Goal: Task Accomplishment & Management: Use online tool/utility

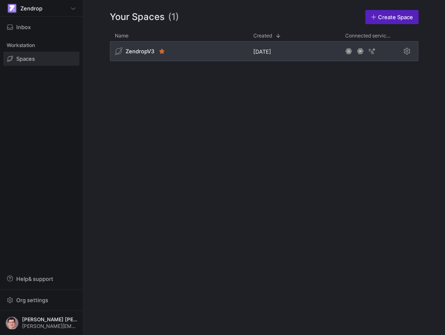
click at [236, 55] on div "ZendropV3" at bounding box center [179, 51] width 139 height 20
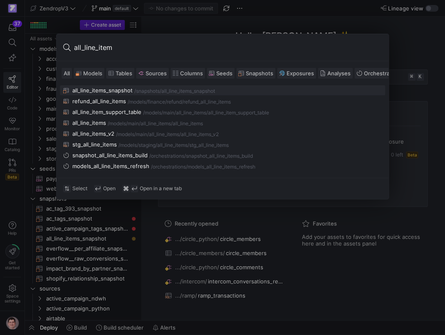
type input "all_line_items"
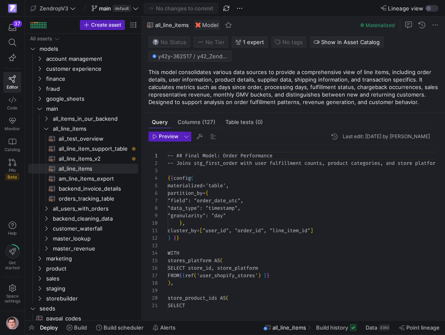
scroll to position [75, 0]
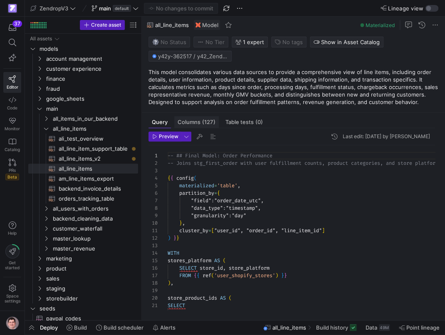
click at [204, 119] on span "(127)" at bounding box center [208, 121] width 13 height 5
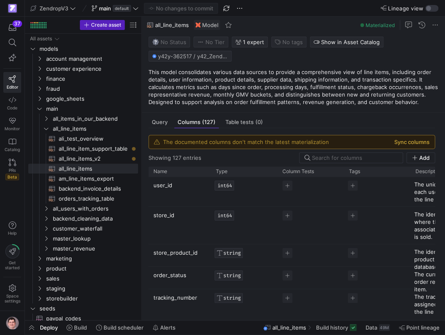
click at [419, 144] on button "Sync columns" at bounding box center [412, 142] width 35 height 7
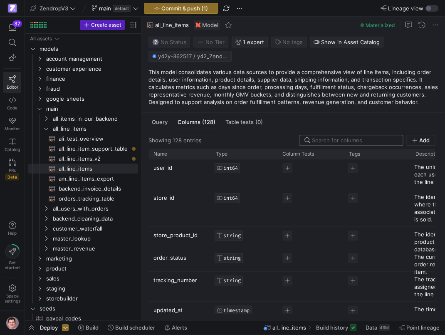
click at [366, 143] on input at bounding box center [355, 140] width 86 height 7
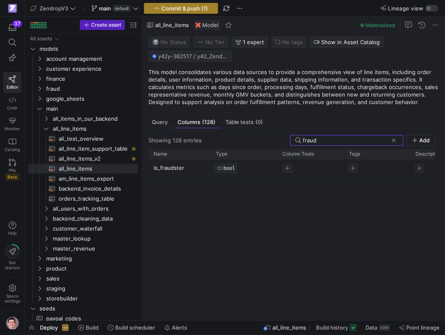
type input "fraud"
click at [208, 11] on span "Commit & push (1)" at bounding box center [185, 8] width 47 height 7
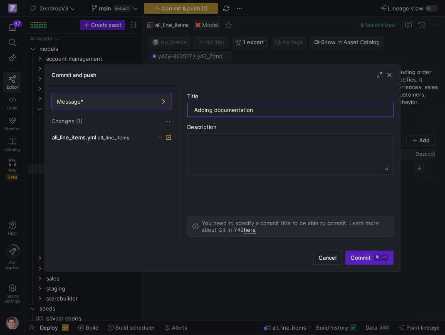
type input "Adding documentation"
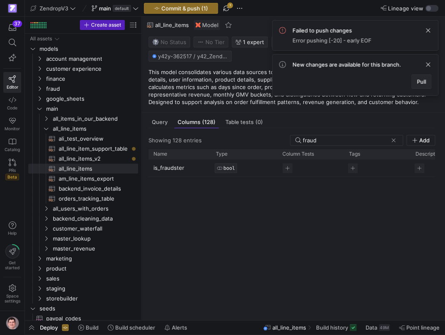
click at [418, 84] on span "Pull" at bounding box center [421, 81] width 9 height 7
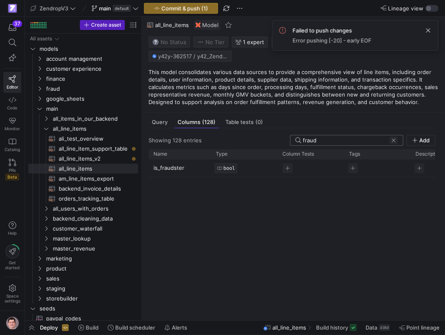
click at [398, 142] on span at bounding box center [394, 140] width 8 height 8
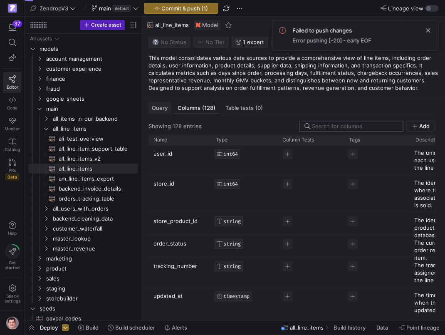
click at [161, 103] on div "Query" at bounding box center [160, 108] width 22 height 12
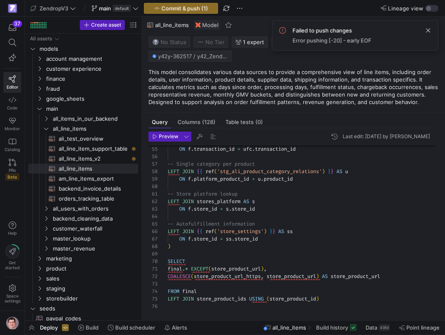
scroll to position [0, 102]
click at [294, 270] on div "ON f . transaction_id = ufc . transaction_id -- Single category per product LEF…" at bounding box center [305, 22] width 274 height 576
click at [399, 277] on div "ON f . transaction_id = ufc . transaction_id -- Single category per product LEF…" at bounding box center [305, 22] width 274 height 576
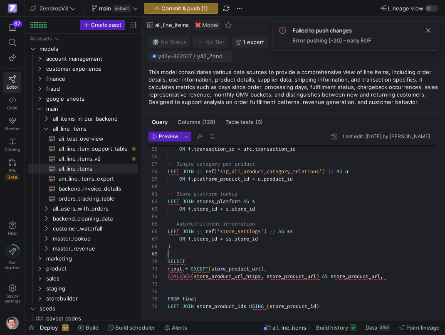
click at [270, 252] on div "ON f . transaction_id = ufc . transaction_id -- Single category per product LEF…" at bounding box center [305, 26] width 274 height 584
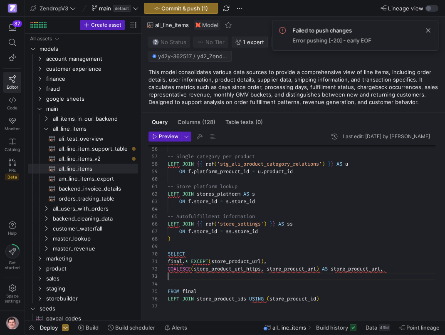
click at [254, 280] on div "-- Single category per product LEFT JOIN { { ref ( 'stg_ali_product_category_re…" at bounding box center [305, 18] width 274 height 584
click at [205, 123] on span "(128)" at bounding box center [208, 121] width 13 height 5
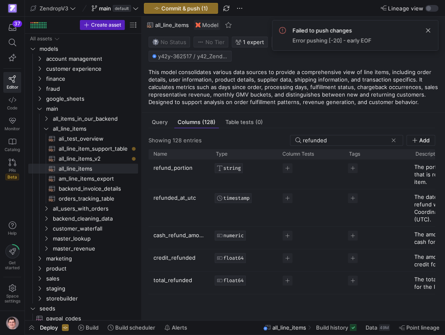
click at [186, 198] on p "refunded_at_utc" at bounding box center [180, 208] width 52 height 36
click at [186, 198] on input "refunded_at_utc" at bounding box center [176, 198] width 44 height 16
click at [352, 142] on input "refunded" at bounding box center [345, 140] width 85 height 7
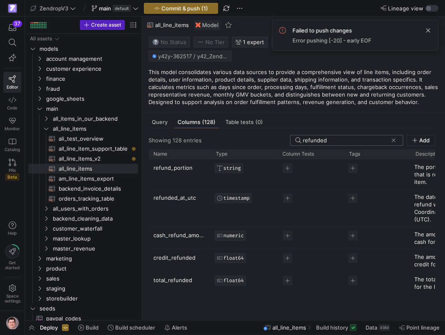
click at [352, 142] on input "refunded" at bounding box center [345, 140] width 85 height 7
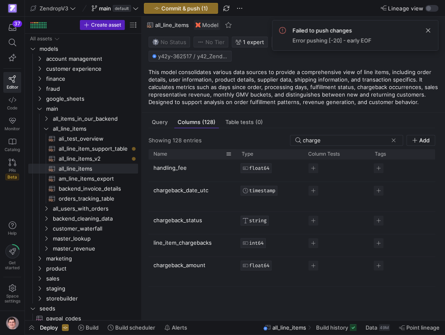
drag, startPoint x: 210, startPoint y: 157, endPoint x: 236, endPoint y: 157, distance: 25.8
click at [236, 157] on div at bounding box center [236, 154] width 3 height 10
click at [182, 192] on p "chargeback_date_utc" at bounding box center [193, 196] width 78 height 29
click at [182, 192] on input "chargeback_date_utc" at bounding box center [189, 190] width 70 height 16
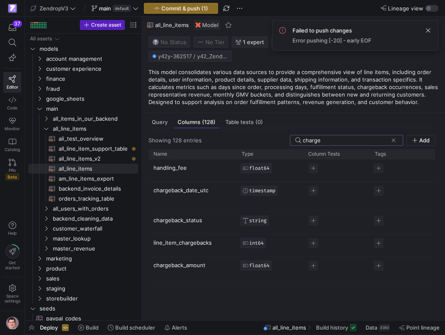
click at [353, 143] on input "charge" at bounding box center [345, 140] width 85 height 7
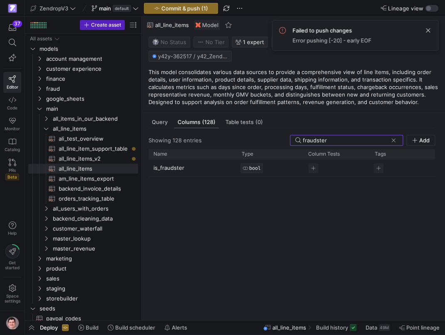
click at [172, 169] on p "is_fraudster" at bounding box center [193, 168] width 78 height 16
click at [172, 169] on input "is_fraudster" at bounding box center [189, 168] width 70 height 16
click at [426, 32] on span at bounding box center [428, 30] width 10 height 10
click at [340, 141] on input "fraudster" at bounding box center [345, 140] width 85 height 7
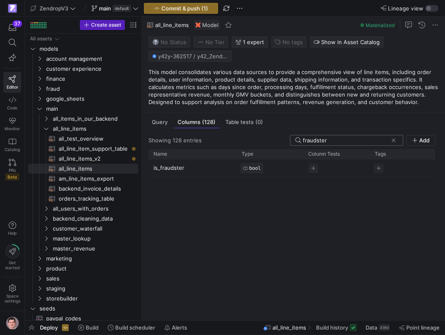
click at [340, 141] on input "fraudster" at bounding box center [345, 140] width 85 height 7
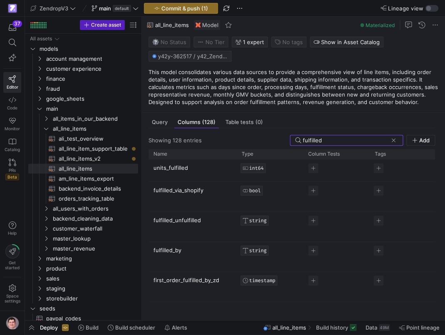
type input "fulfilled"
click at [173, 249] on p "fulfilled_by" at bounding box center [193, 256] width 78 height 29
click at [173, 249] on input "fulfilled_by" at bounding box center [189, 250] width 70 height 16
click at [164, 125] on span "Query" at bounding box center [160, 121] width 16 height 5
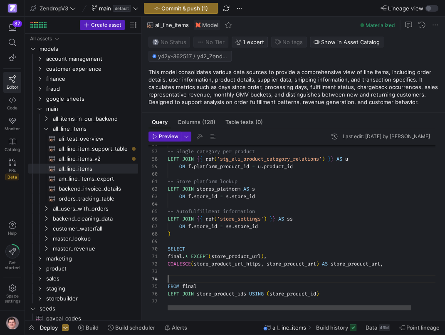
scroll to position [22, 0]
click at [222, 276] on div "-- Single category per product LEFT JOIN { { ref ( 'stg_ali_product_category_re…" at bounding box center [319, 15] width 302 height 589
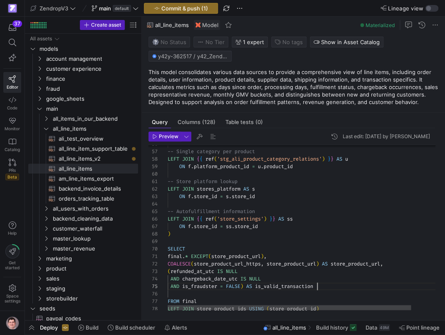
scroll to position [30, 150]
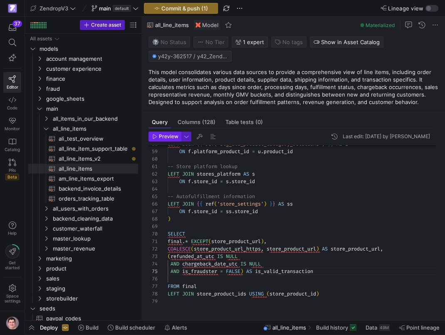
click at [172, 138] on span "Preview" at bounding box center [169, 137] width 20 height 6
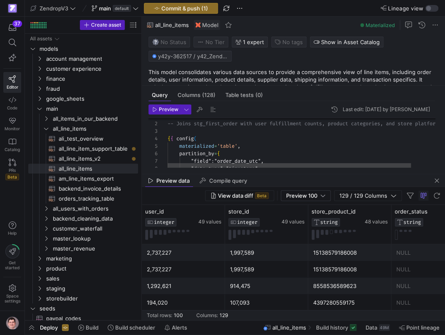
click at [199, 7] on span "Commit & push (1)" at bounding box center [185, 8] width 47 height 7
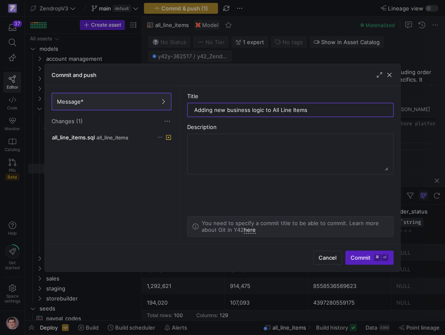
type input "Adding new business logic to All Line Items"
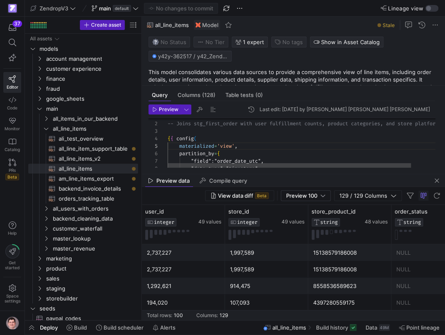
click at [204, 120] on div at bounding box center [296, 119] width 294 height 2
click at [377, 327] on span "Data" at bounding box center [372, 327] width 12 height 7
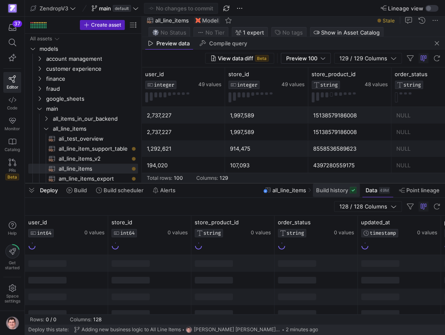
click at [338, 193] on span "Build history" at bounding box center [332, 190] width 32 height 7
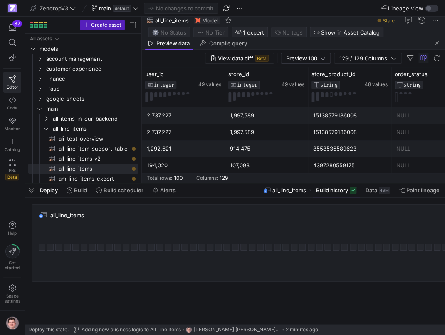
scroll to position [0, 93]
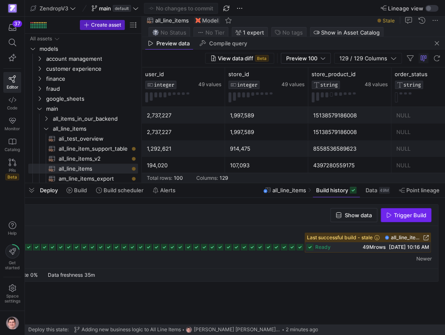
click at [403, 213] on span "Trigger Build" at bounding box center [410, 215] width 32 height 7
click at [439, 45] on span "button" at bounding box center [437, 43] width 10 height 10
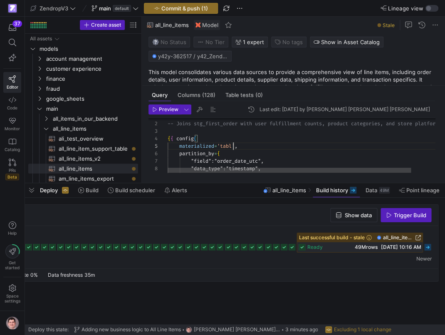
scroll to position [30, 69]
click at [188, 5] on span "Commit & push (1)" at bounding box center [185, 8] width 47 height 7
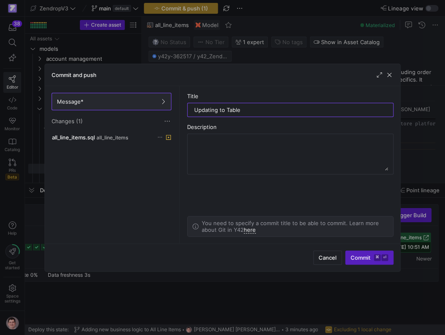
type input "Updating to Table"
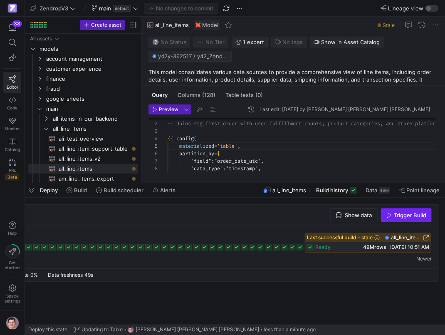
click at [401, 217] on span "Trigger Build" at bounding box center [410, 215] width 32 height 7
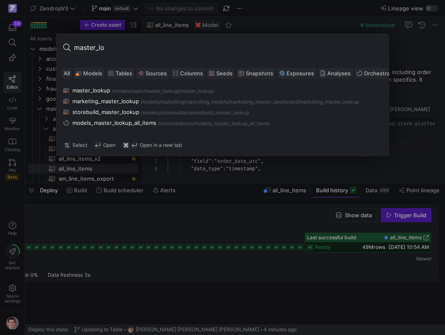
type input "master_loo"
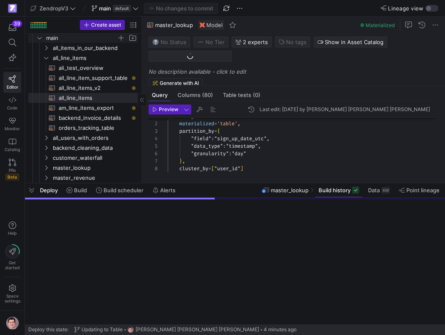
scroll to position [71, 0]
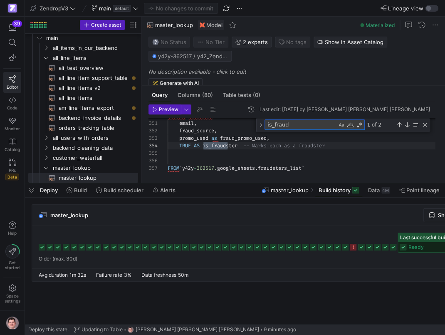
scroll to position [75, 60]
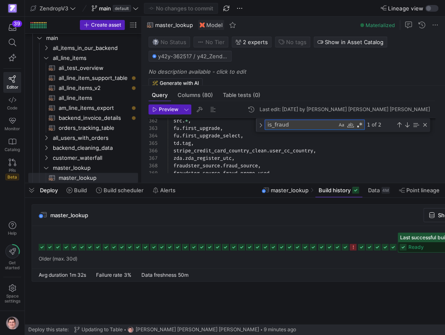
type textarea "is_fraud"
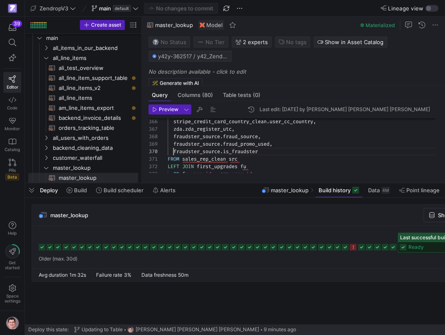
scroll to position [67, 6]
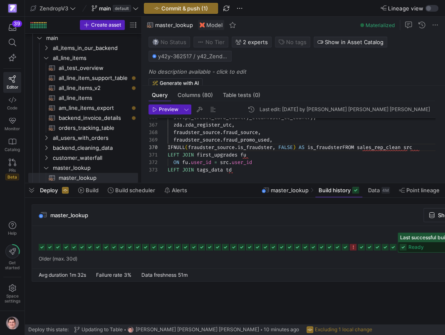
scroll to position [0, 0]
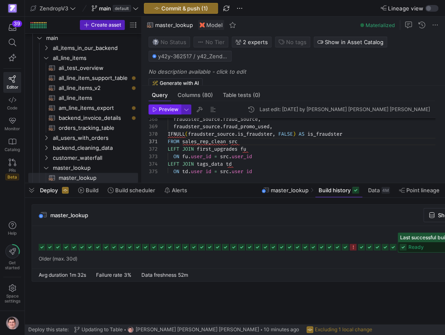
click at [174, 110] on span "Preview" at bounding box center [169, 110] width 20 height 6
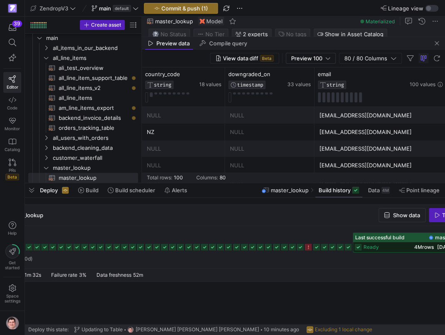
scroll to position [0, 93]
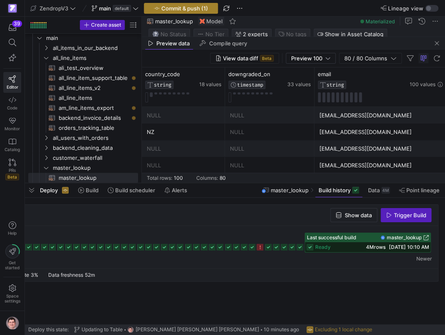
click at [197, 8] on span "Commit & push (1)" at bounding box center [185, 8] width 47 height 7
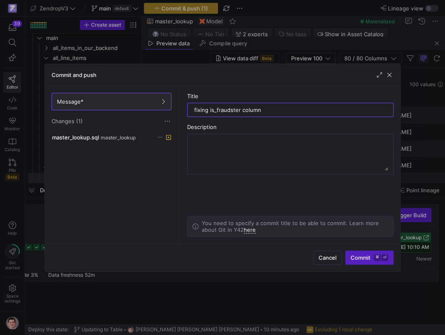
type input "fixing is_fraudster column"
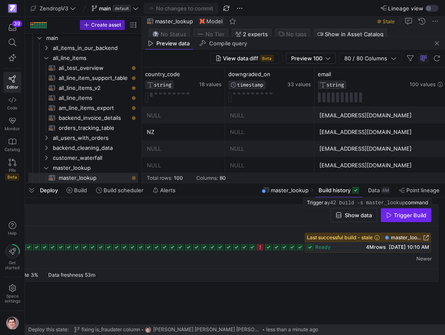
click at [403, 216] on span "Trigger Build" at bounding box center [410, 215] width 32 height 7
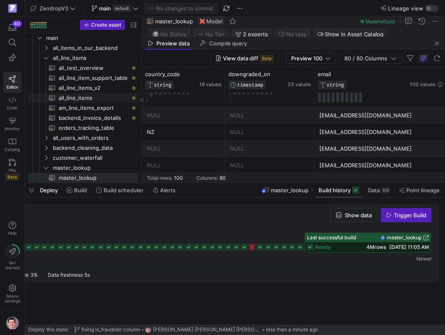
click at [98, 100] on span "all_line_items​​​​​​​​​​" at bounding box center [94, 98] width 70 height 10
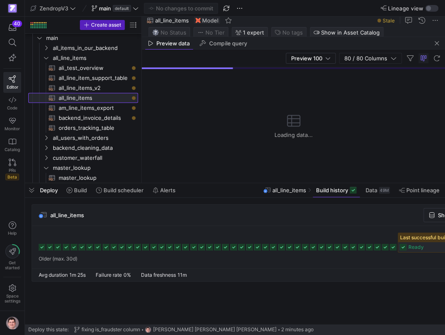
scroll to position [0, 93]
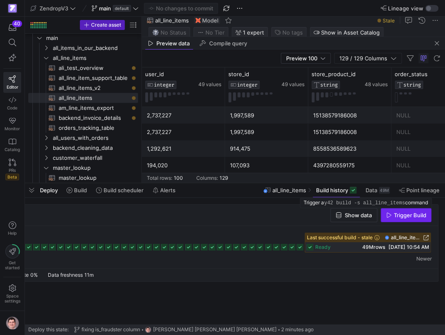
click at [393, 215] on span "Trigger Build" at bounding box center [406, 215] width 40 height 7
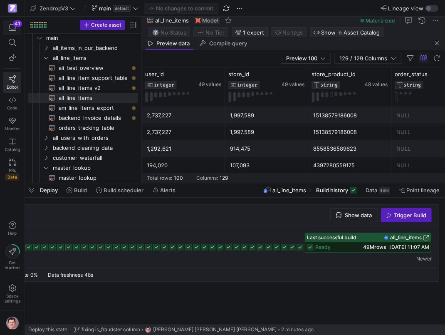
click at [15, 32] on span "button" at bounding box center [12, 27] width 17 height 14
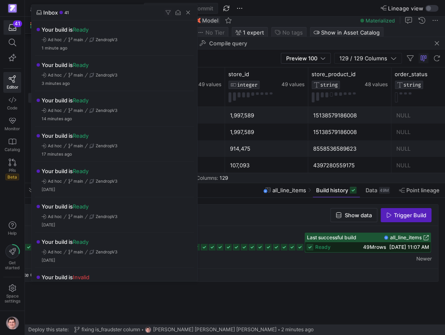
click at [15, 32] on div at bounding box center [222, 167] width 445 height 335
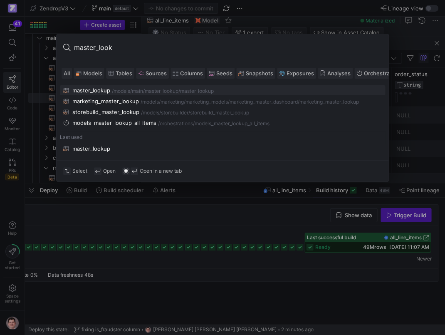
type input "master_look"
click at [102, 87] on div "master_lookup" at bounding box center [91, 90] width 38 height 7
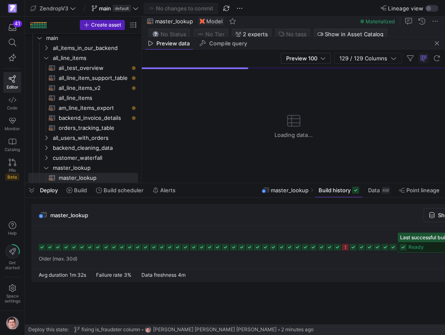
click at [295, 232] on div at bounding box center [282, 247] width 500 height 42
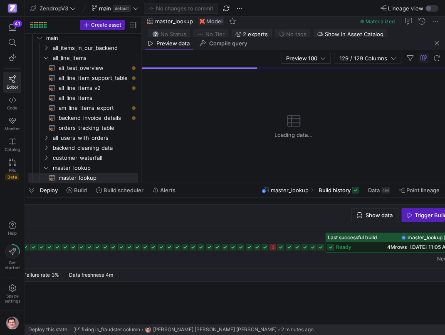
scroll to position [0, 93]
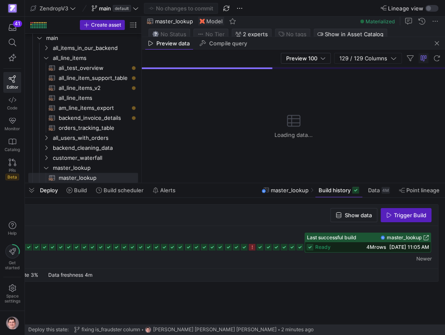
click at [409, 239] on span "master_lookup" at bounding box center [404, 238] width 35 height 6
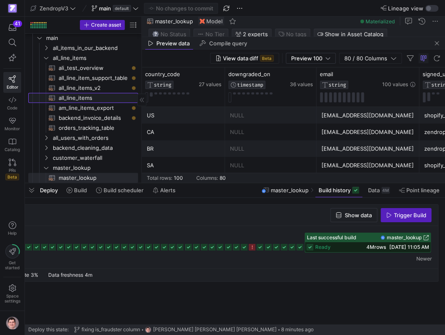
click at [104, 100] on span "all_line_items​​​​​​​​​​" at bounding box center [94, 98] width 70 height 10
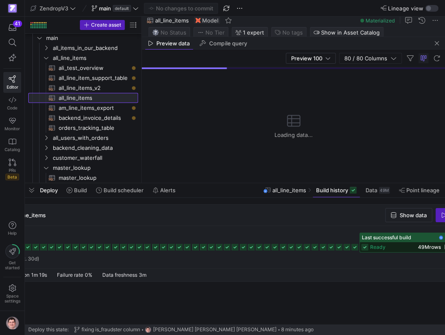
scroll to position [0, 93]
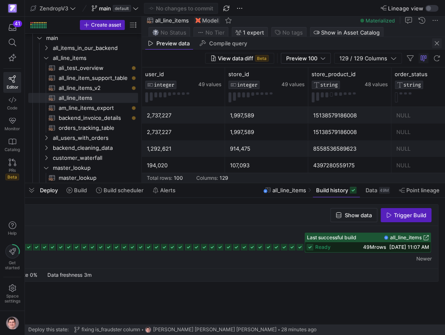
click at [436, 46] on span "button" at bounding box center [437, 43] width 10 height 10
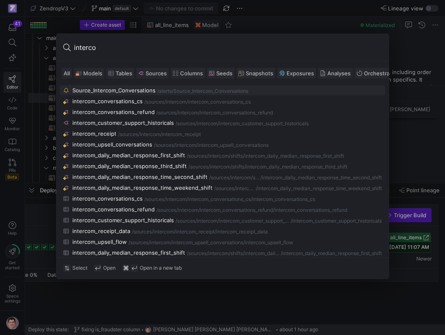
type input "intercom"
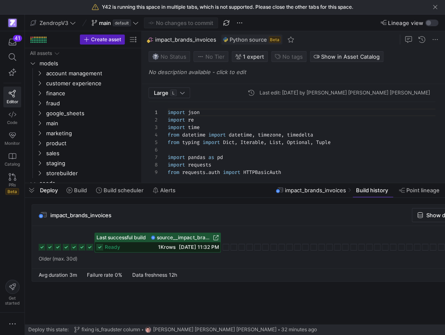
scroll to position [75, 0]
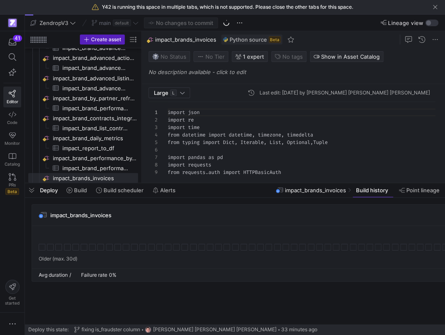
scroll to position [75, 0]
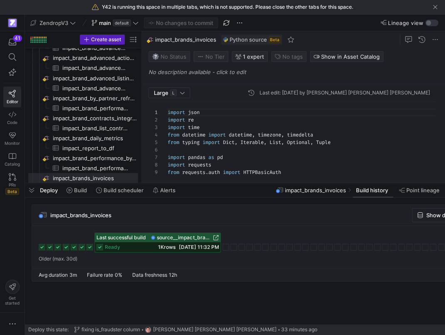
click at [60, 246] on rect at bounding box center [58, 247] width 7 height 7
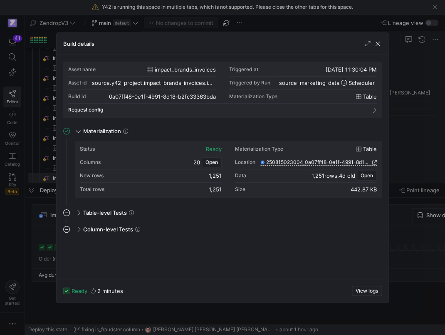
click at [45, 237] on div at bounding box center [222, 167] width 445 height 335
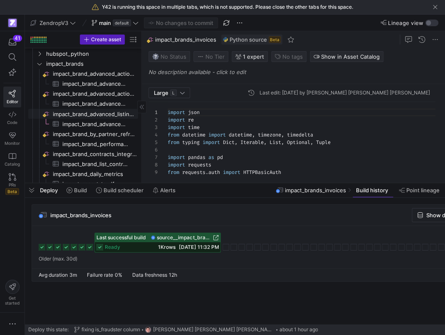
scroll to position [366, 0]
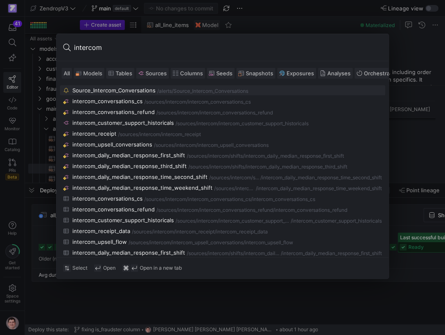
scroll to position [0, 93]
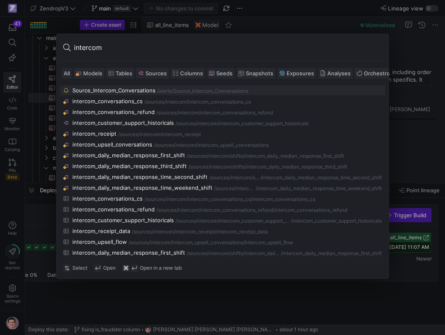
type input "intercom"
click at [114, 89] on div "Source_Intercom_Conversations" at bounding box center [113, 90] width 83 height 7
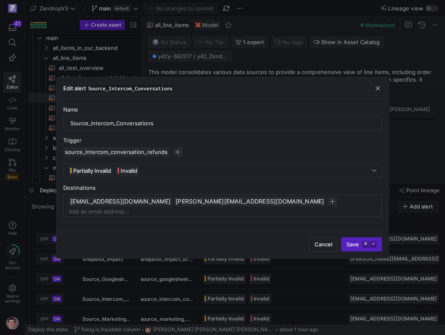
click at [126, 284] on div at bounding box center [222, 167] width 445 height 335
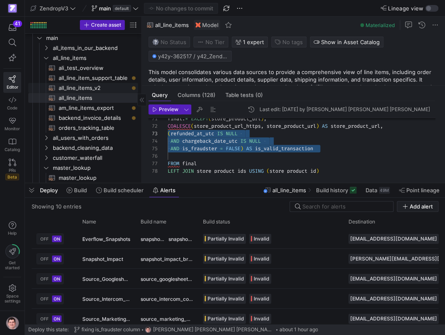
click at [112, 86] on span "all_line_items_v2​​​​​​​​​​" at bounding box center [94, 88] width 70 height 10
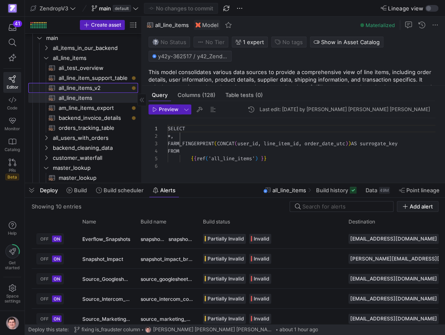
scroll to position [37, 0]
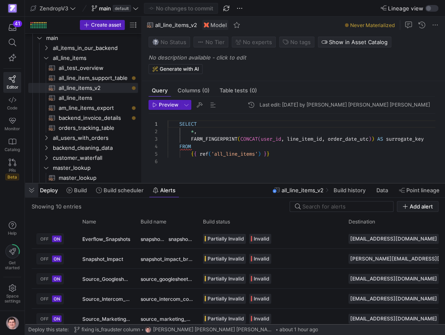
click at [30, 189] on span "button" at bounding box center [31, 190] width 13 height 14
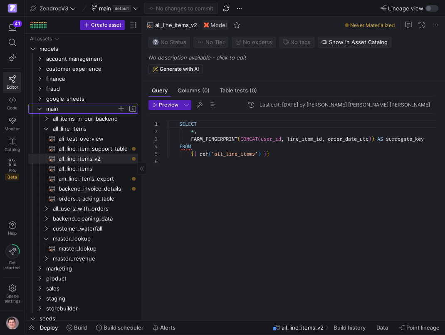
click at [40, 110] on icon "Press SPACE to select this row." at bounding box center [40, 108] width 6 height 5
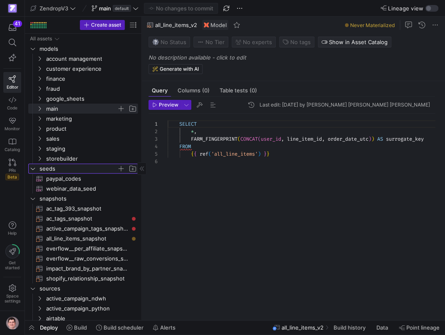
click at [35, 168] on icon "Press SPACE to select this row." at bounding box center [33, 169] width 4 height 2
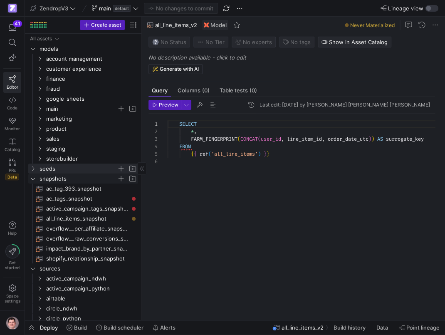
click at [32, 175] on y42-icon "Press SPACE to select this row." at bounding box center [33, 178] width 7 height 7
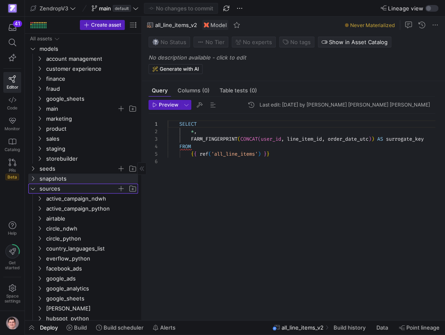
click at [32, 188] on icon "Press SPACE to select this row." at bounding box center [33, 188] width 6 height 5
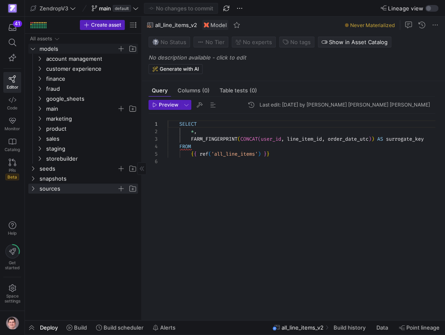
click at [33, 50] on icon "Press SPACE to select this row." at bounding box center [33, 49] width 4 height 2
